Goal: Information Seeking & Learning: Learn about a topic

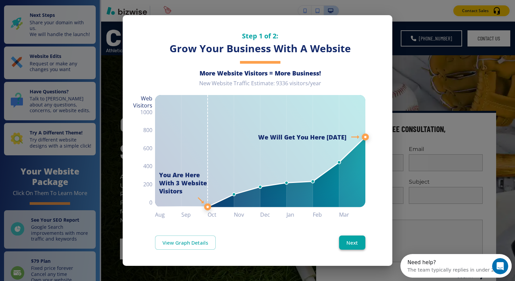
click at [355, 243] on button "Next" at bounding box center [352, 243] width 26 height 14
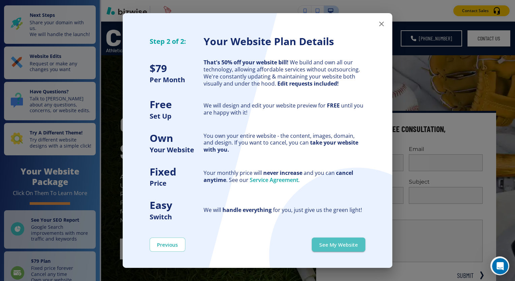
click at [355, 243] on button "See My Website" at bounding box center [339, 245] width 54 height 14
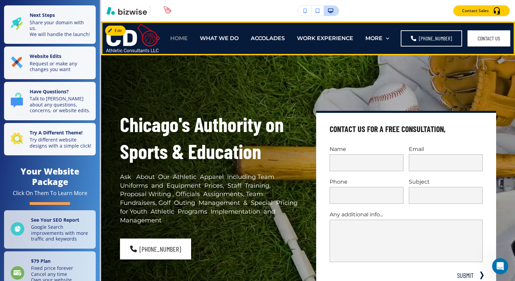
click at [188, 37] on p "HOME" at bounding box center [179, 38] width 18 height 8
click at [185, 38] on p "HOME" at bounding box center [179, 38] width 18 height 8
click at [224, 40] on p "WHAT WE DO" at bounding box center [219, 38] width 39 height 8
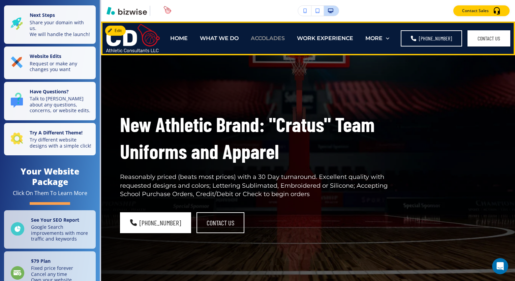
click at [254, 39] on p "ACCOLADES" at bounding box center [268, 38] width 34 height 8
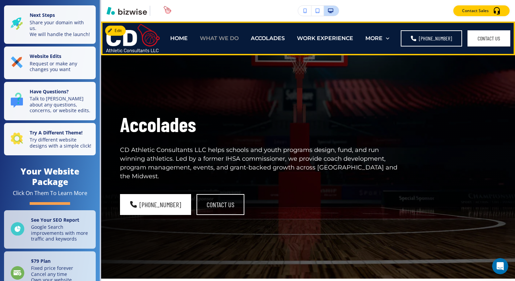
click at [235, 40] on p "WHAT WE DO" at bounding box center [219, 38] width 39 height 8
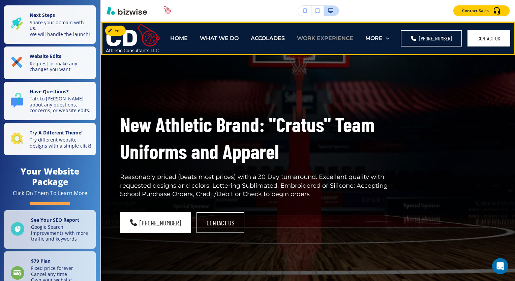
click at [320, 39] on p "WORK EXPERIENCE" at bounding box center [325, 38] width 56 height 8
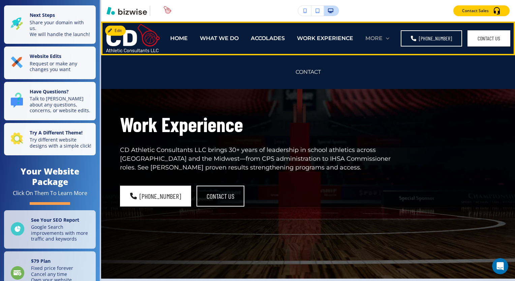
click at [388, 37] on icon at bounding box center [387, 38] width 7 height 7
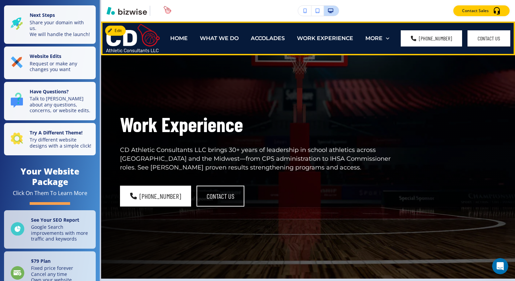
click at [442, 37] on link "(312) 806-0336" at bounding box center [431, 38] width 61 height 16
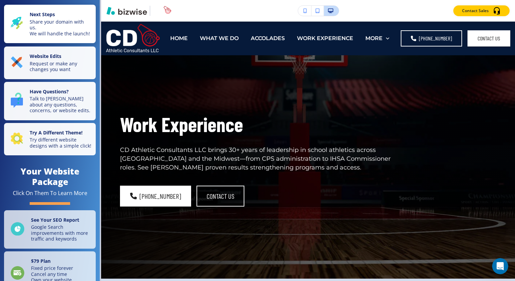
click at [48, 22] on p "Share your domain with us. We will handle the launch!" at bounding box center [61, 28] width 62 height 18
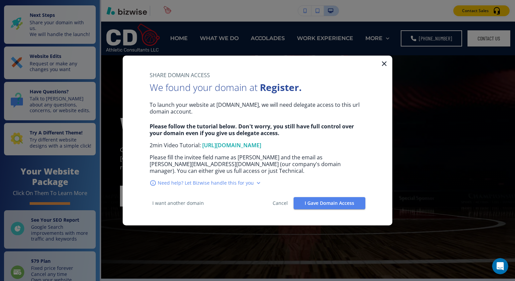
drag, startPoint x: 97, startPoint y: 148, endPoint x: 101, endPoint y: 174, distance: 26.5
click at [101, 174] on div at bounding box center [257, 140] width 515 height 281
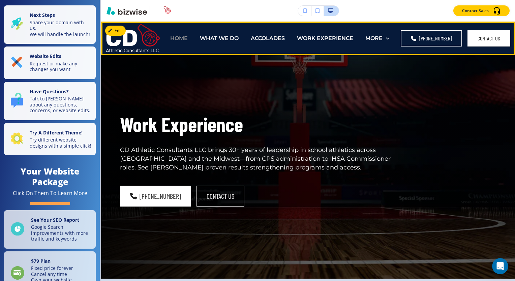
click at [181, 39] on p "HOME" at bounding box center [179, 38] width 18 height 8
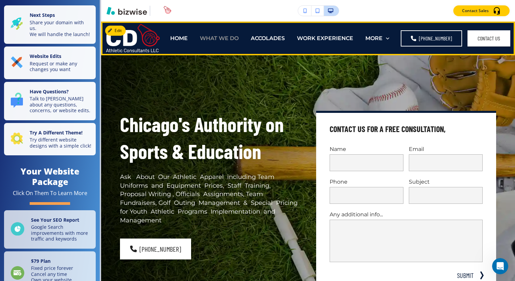
click at [224, 37] on p "WHAT WE DO" at bounding box center [219, 38] width 39 height 8
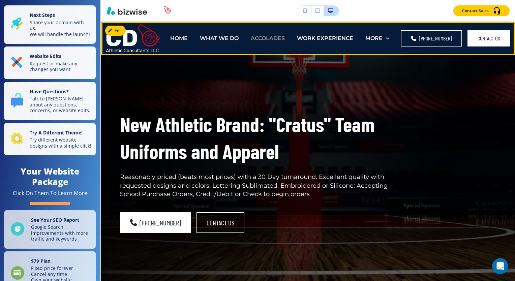
click at [272, 37] on p "ACCOLADES" at bounding box center [268, 38] width 34 height 8
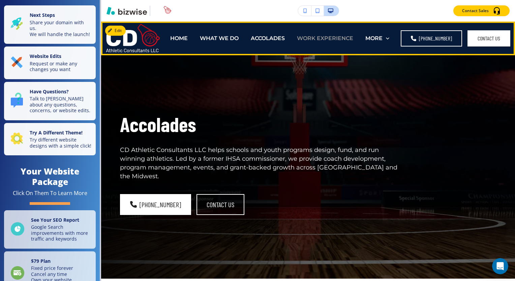
click at [321, 38] on p "WORK EXPERIENCE" at bounding box center [325, 38] width 56 height 8
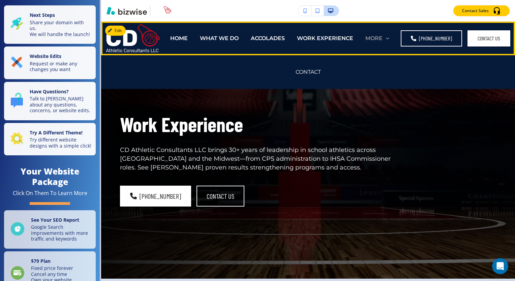
click at [379, 40] on p "MORE" at bounding box center [373, 38] width 17 height 8
click at [386, 38] on div "MORE" at bounding box center [377, 38] width 24 height 8
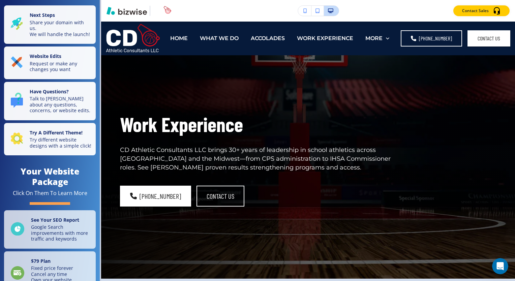
click at [165, 11] on img "button" at bounding box center [162, 10] width 18 height 9
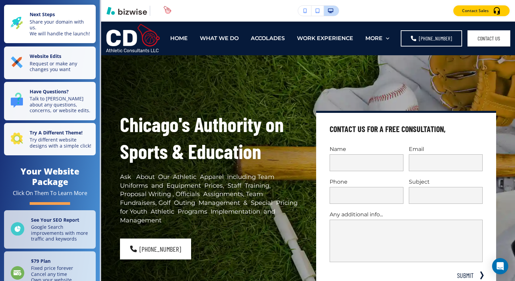
click at [50, 21] on p "Share your domain with us. We will handle the launch!" at bounding box center [61, 28] width 62 height 18
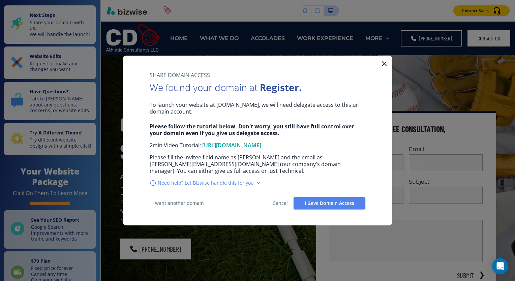
click at [386, 60] on icon "button" at bounding box center [384, 64] width 8 height 8
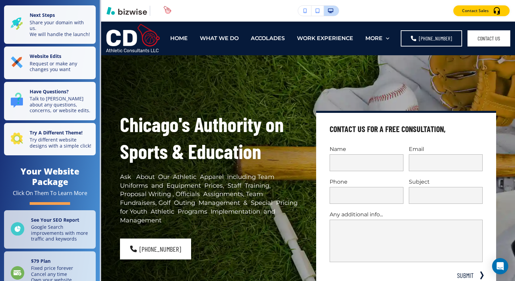
click at [304, 8] on icon "button" at bounding box center [305, 10] width 4 height 5
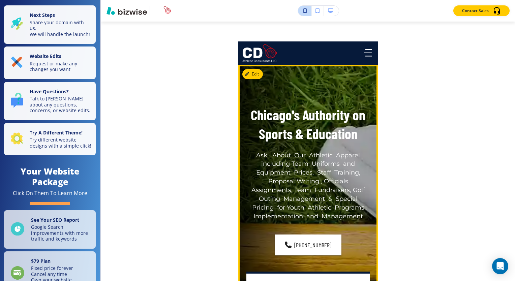
click at [332, 108] on h1 "Chicago's Authority on Sports & Education" at bounding box center [307, 124] width 123 height 38
